Goal: Task Accomplishment & Management: Manage account settings

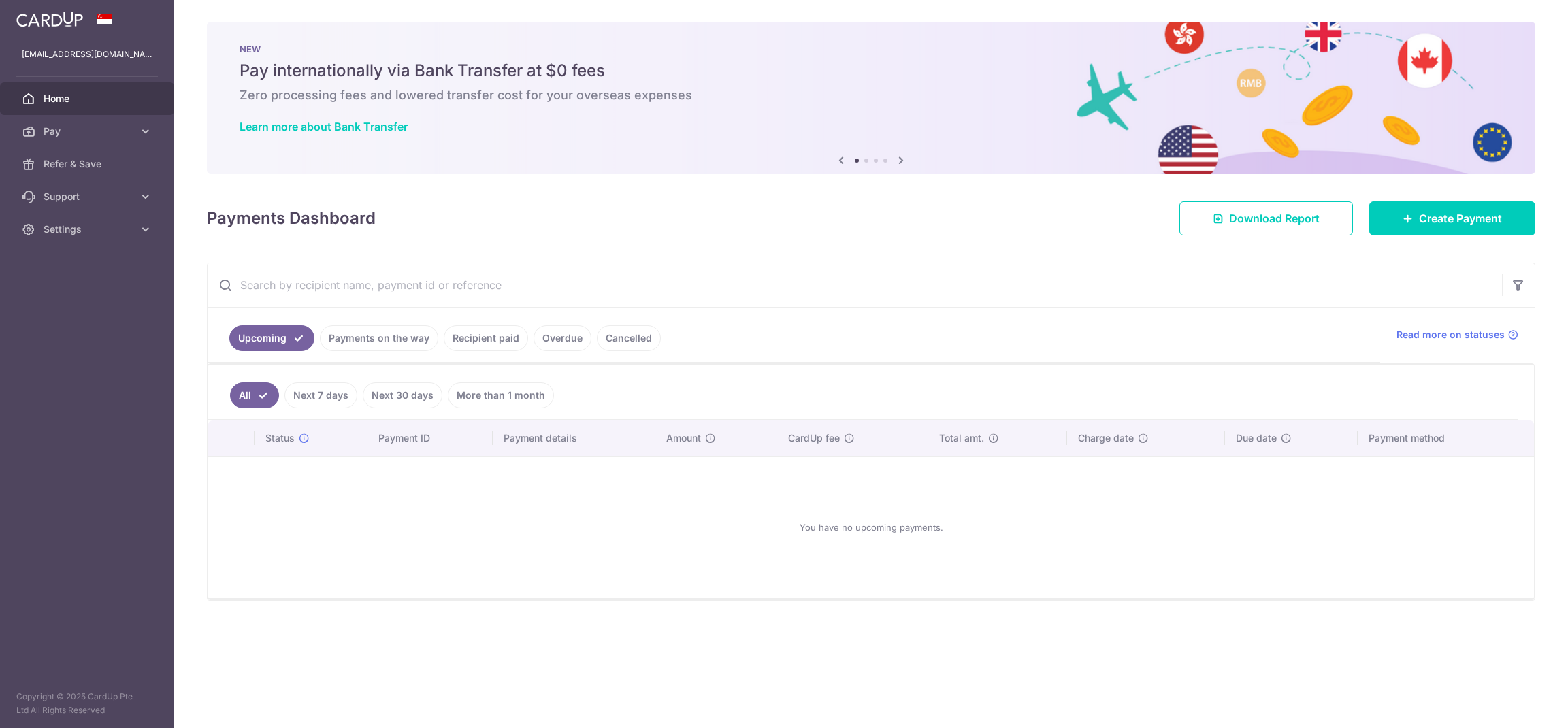
click at [389, 339] on link "Payments on the way" at bounding box center [379, 339] width 119 height 26
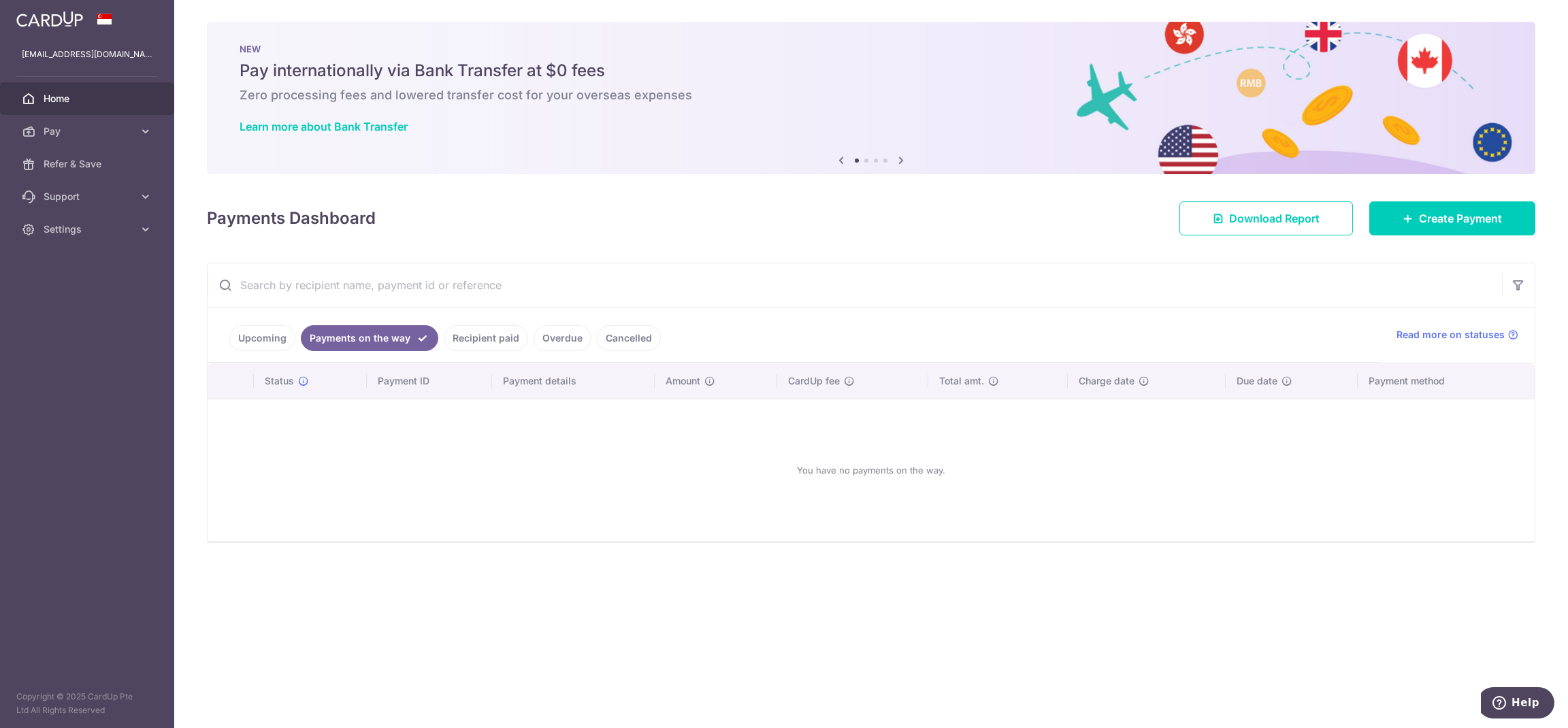
click at [471, 339] on link "Recipient paid" at bounding box center [485, 339] width 84 height 26
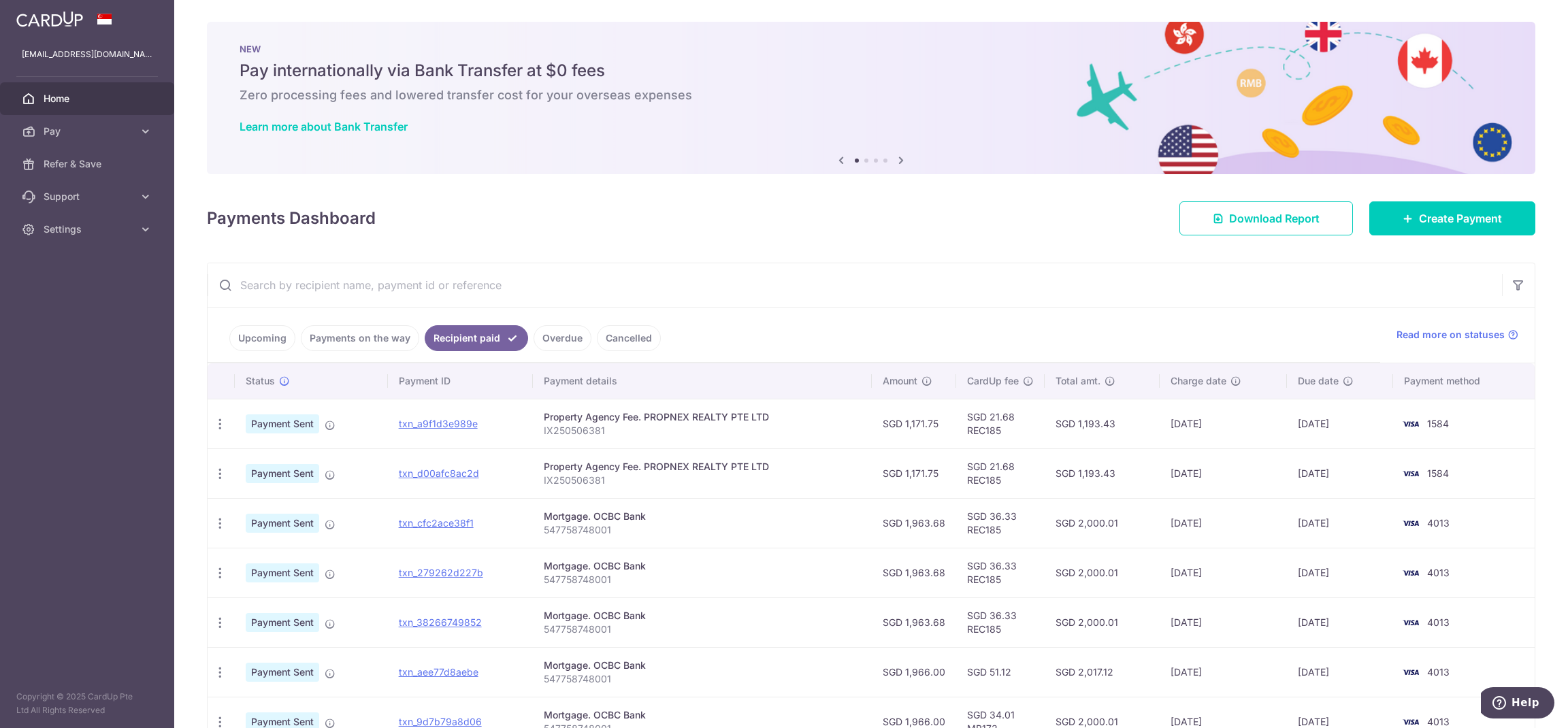
click at [571, 338] on link "Overdue" at bounding box center [562, 339] width 58 height 26
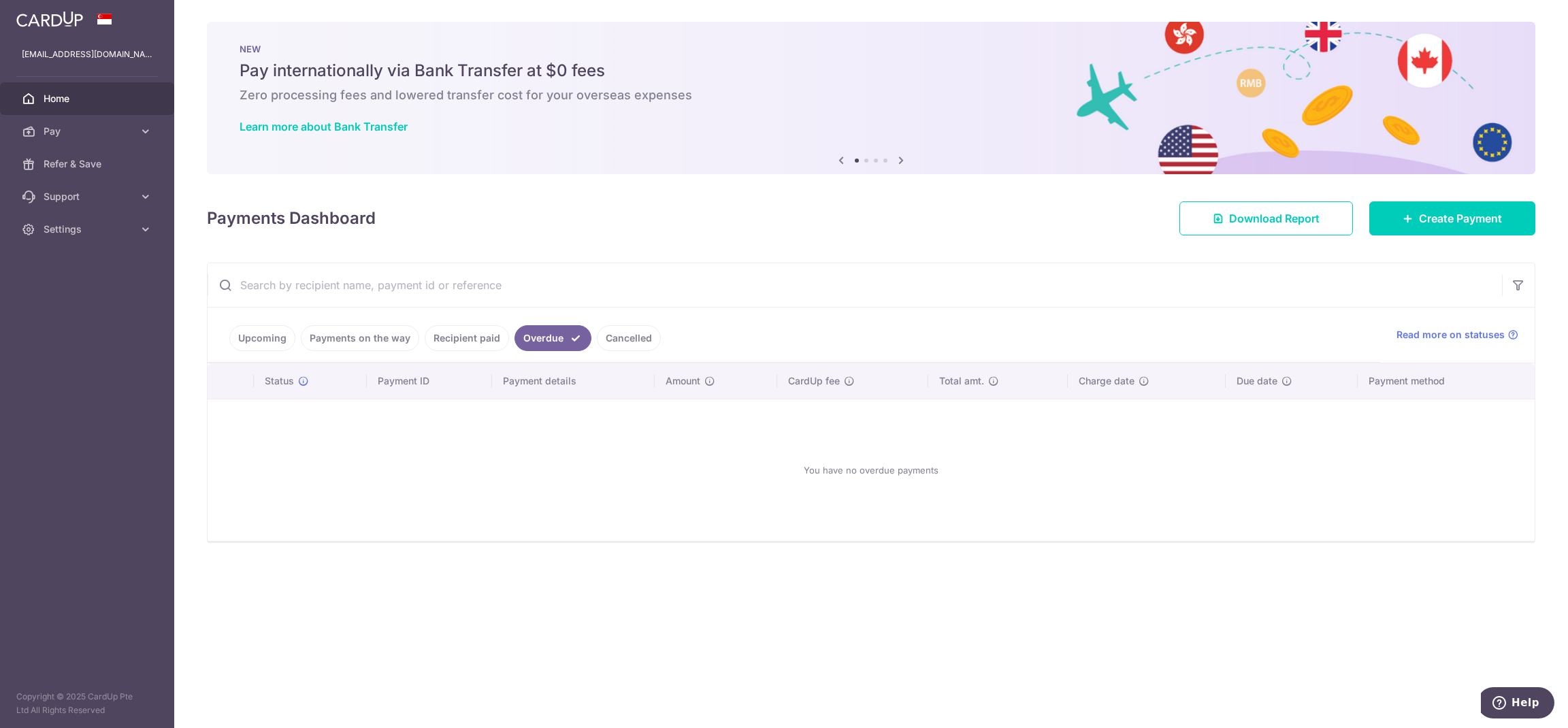
click at [624, 340] on link "Cancelled" at bounding box center [629, 339] width 64 height 26
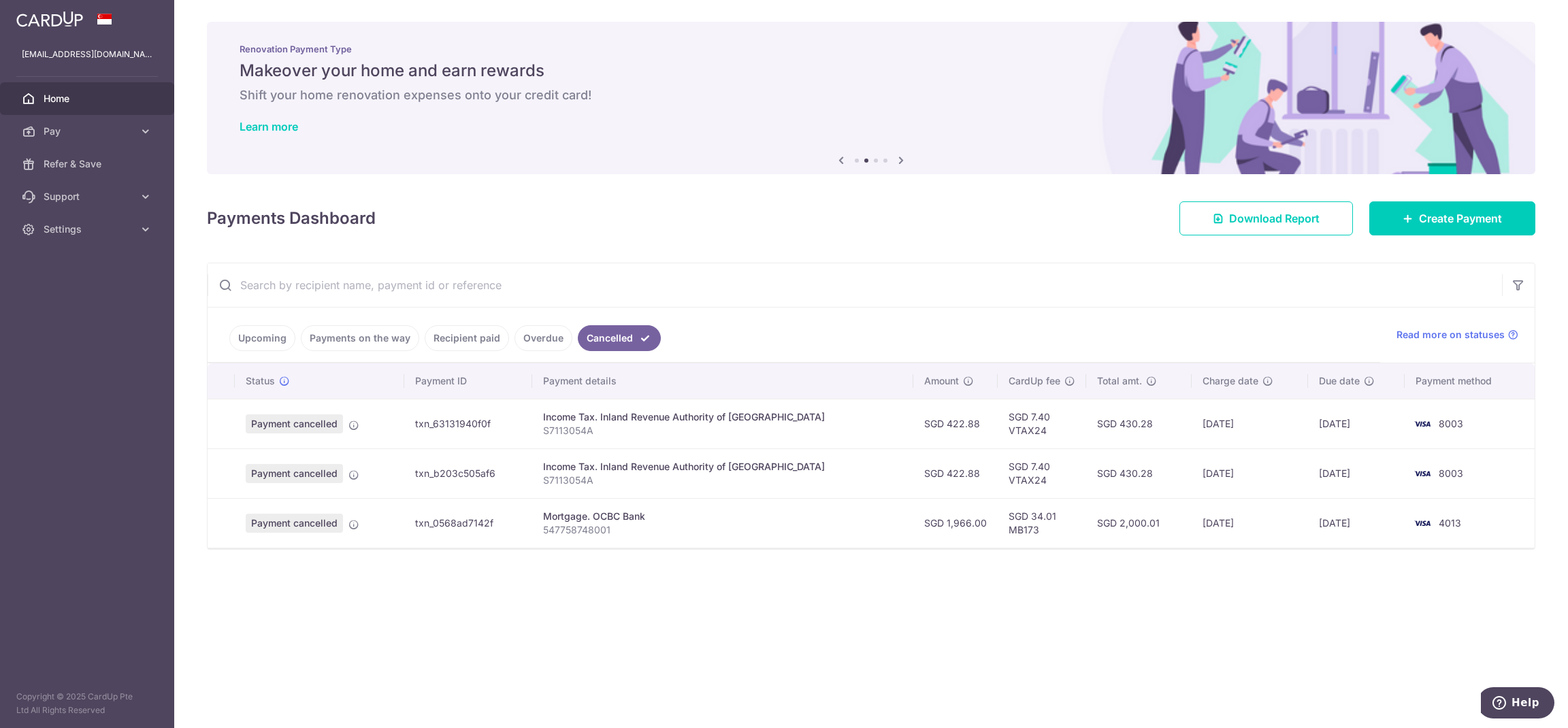
click at [263, 342] on link "Upcoming" at bounding box center [262, 339] width 66 height 26
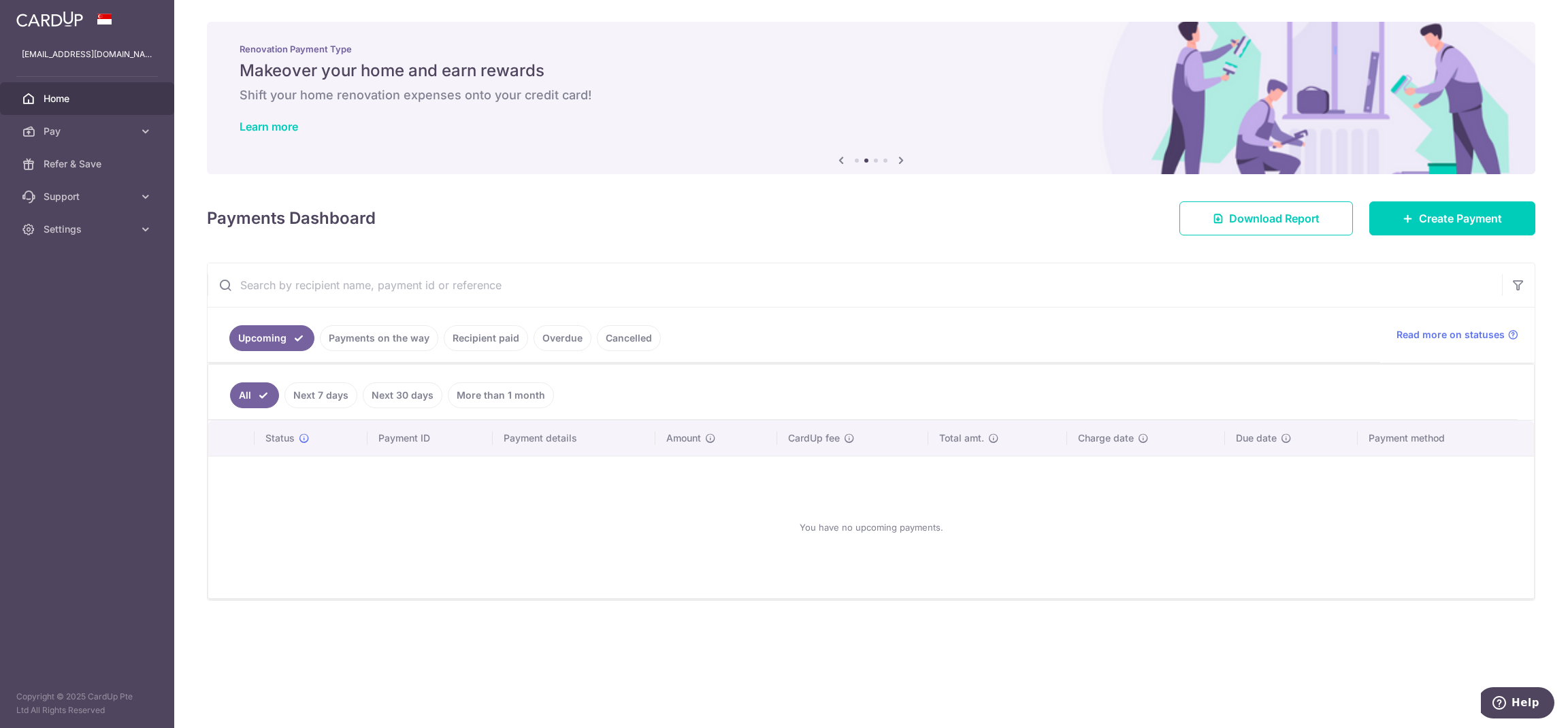
click at [373, 339] on link "Payments on the way" at bounding box center [379, 339] width 119 height 26
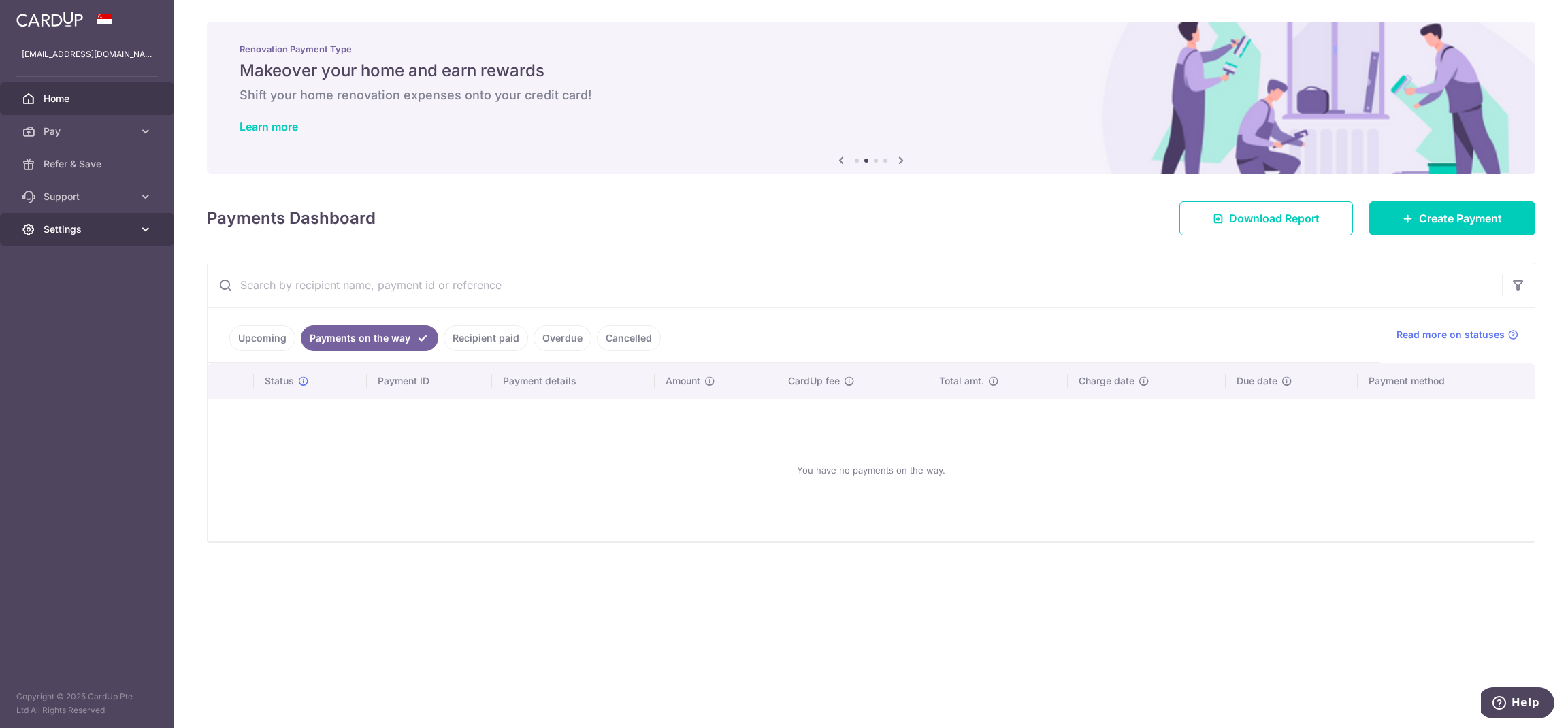
click at [71, 228] on span "Settings" at bounding box center [88, 229] width 89 height 14
click at [79, 296] on span "Logout" at bounding box center [88, 295] width 89 height 14
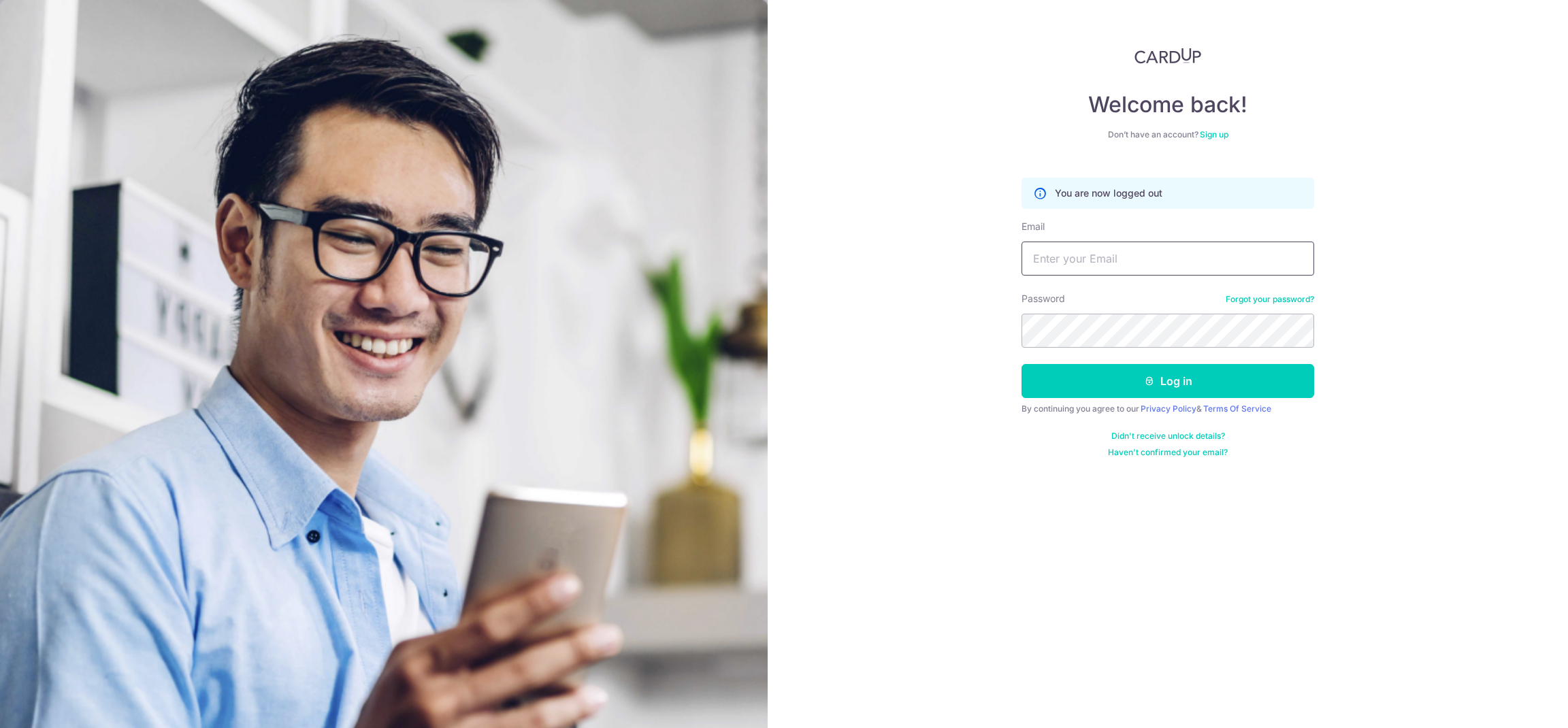
click at [1068, 267] on input "Email" at bounding box center [1167, 258] width 292 height 34
paste input "[EMAIL_ADDRESS][DOMAIN_NAME]"
type input "[EMAIL_ADDRESS][DOMAIN_NAME]"
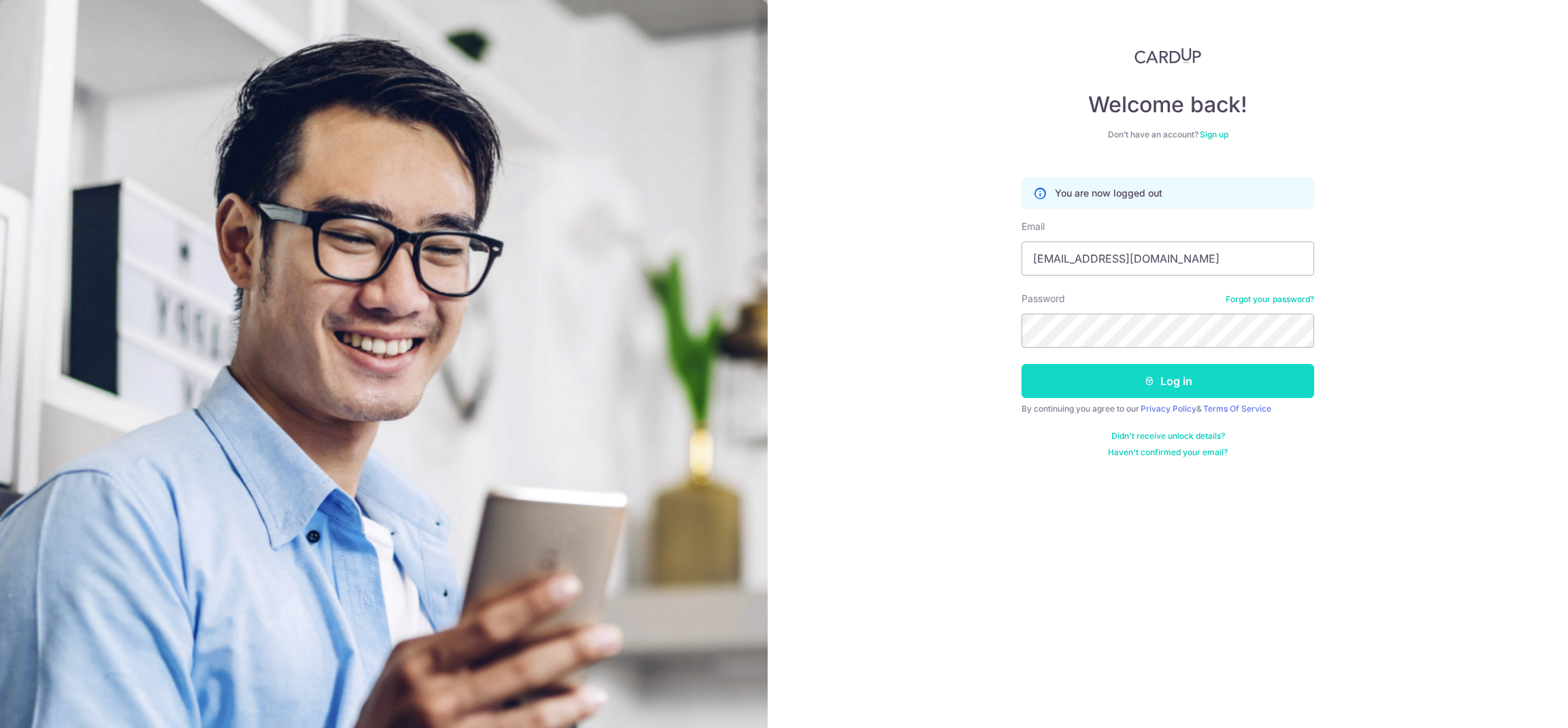
click at [1172, 379] on button "Log in" at bounding box center [1167, 381] width 292 height 34
